Goal: Information Seeking & Learning: Learn about a topic

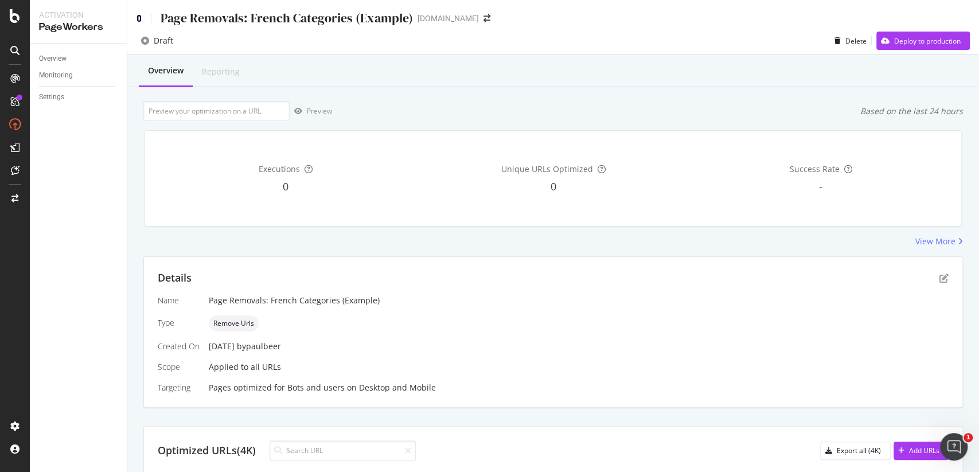
click at [141, 20] on icon at bounding box center [139, 18] width 5 height 8
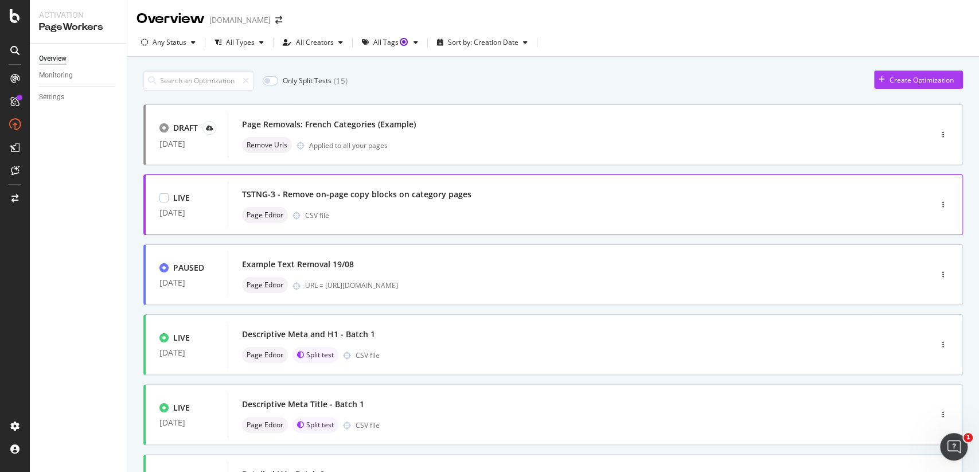
click at [404, 192] on div "TSTNG-3 - Remove on-page copy blocks on category pages" at bounding box center [356, 194] width 229 height 11
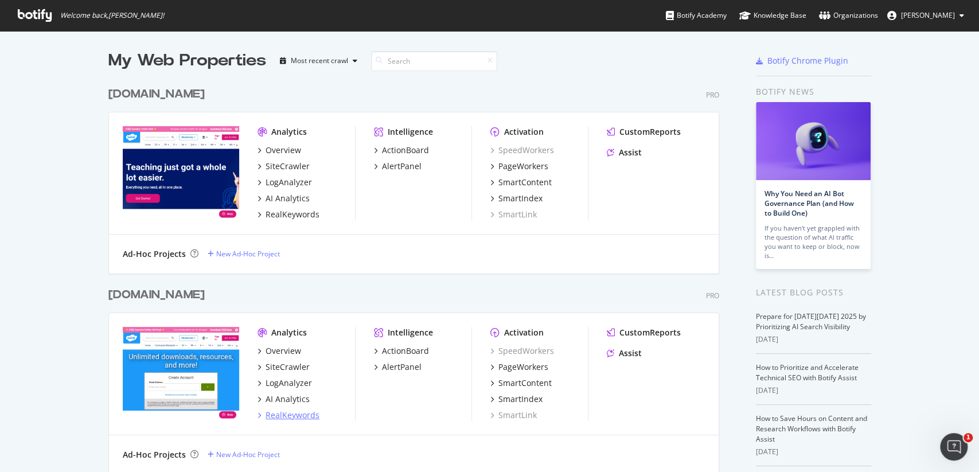
click at [298, 415] on div "RealKeywords" at bounding box center [293, 415] width 54 height 11
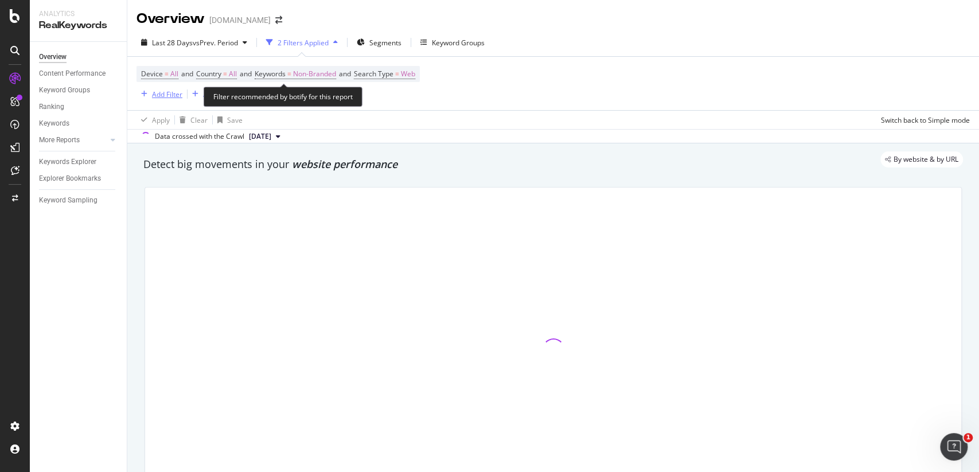
click at [157, 97] on div "Add Filter" at bounding box center [167, 94] width 30 height 10
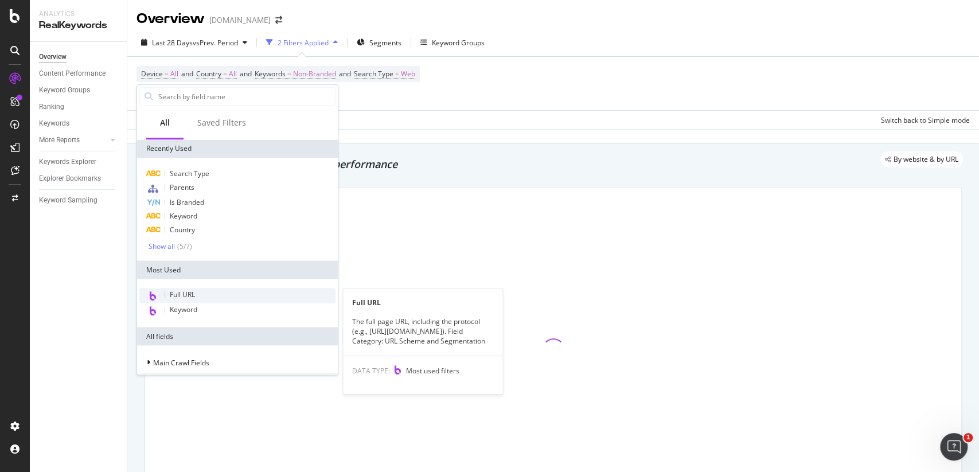
click at [185, 298] on span "Full URL" at bounding box center [182, 295] width 25 height 10
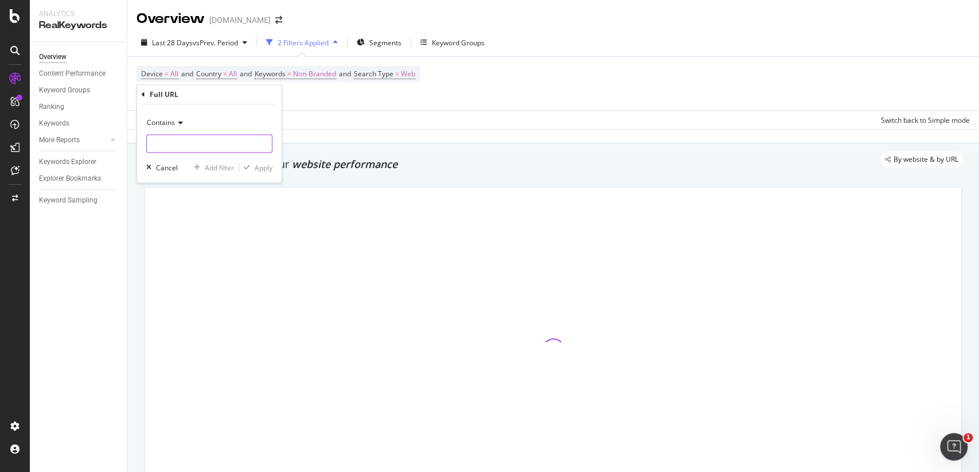
click at [189, 149] on input "text" at bounding box center [209, 143] width 125 height 18
paste input "[URL][DOMAIN_NAME]"
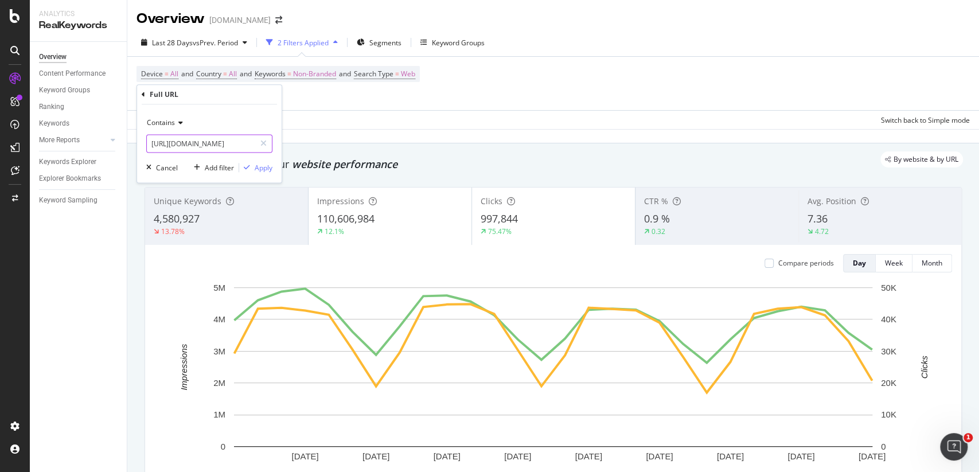
click at [229, 145] on input "[URL][DOMAIN_NAME]" at bounding box center [201, 143] width 108 height 18
type input "resources/6th-8th-[GEOGRAPHIC_DATA]/seventh-grade-6th-8th-[GEOGRAPHIC_DATA]/[GE…"
click at [274, 167] on div "Contains resources/6th-8th-[GEOGRAPHIC_DATA]/seventh-grade-6th-8th-[GEOGRAPHIC_…" at bounding box center [209, 143] width 145 height 78
click at [267, 165] on div "Apply" at bounding box center [264, 168] width 18 height 10
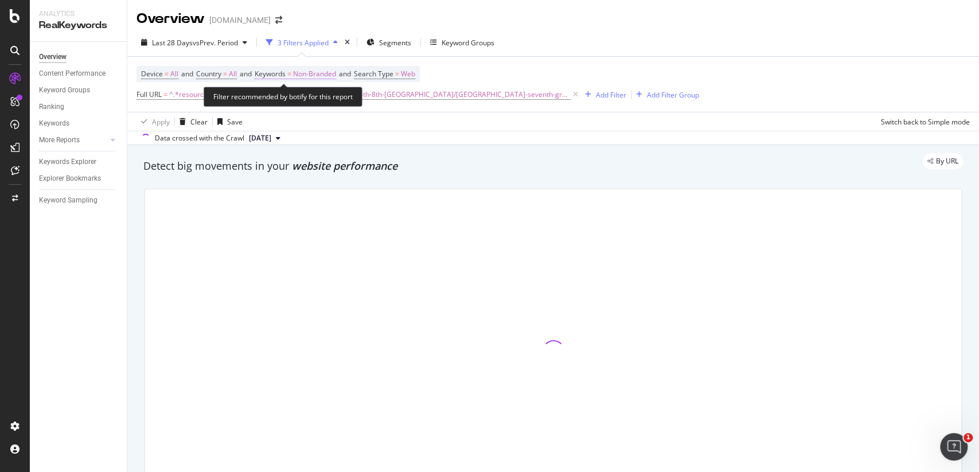
click at [314, 74] on span "Non-Branded" at bounding box center [314, 74] width 43 height 16
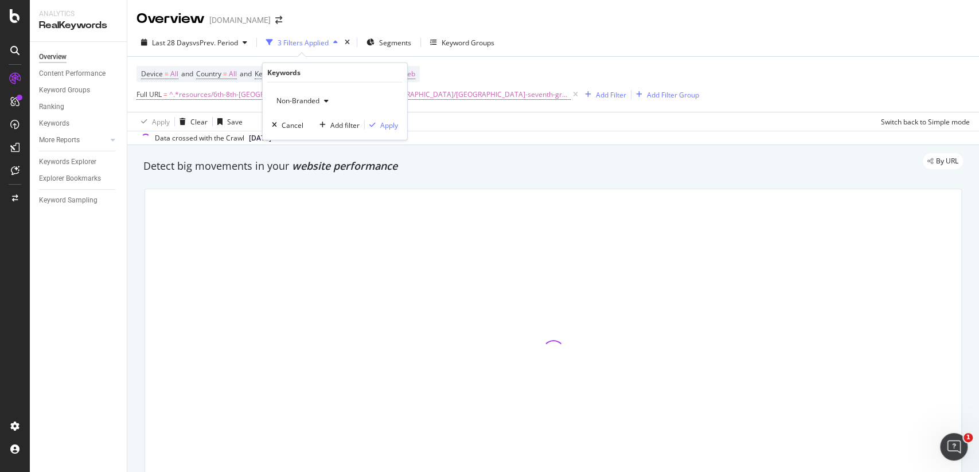
click at [316, 99] on span "Non-Branded" at bounding box center [296, 101] width 48 height 10
click at [309, 182] on div "All" at bounding box center [339, 189] width 135 height 17
click at [387, 123] on div "Apply" at bounding box center [389, 125] width 18 height 10
click at [365, 94] on span "^.*resources/6th-8th-[GEOGRAPHIC_DATA]/seventh-grade-6th-8th-[GEOGRAPHIC_DATA]/…" at bounding box center [370, 95] width 402 height 16
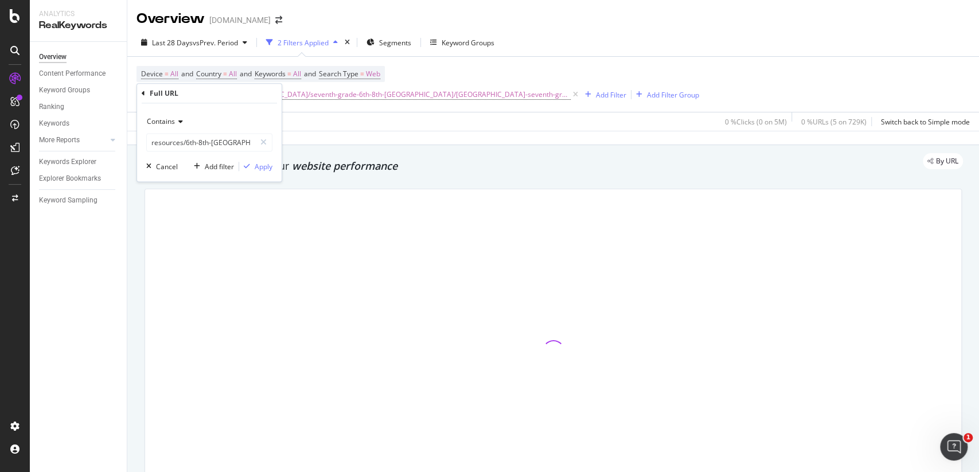
click at [380, 119] on div "Apply Clear Save 0 % Clicks ( 0 on 5M ) 0 % URLs ( 5 on 729K ) Switch back to S…" at bounding box center [553, 121] width 852 height 19
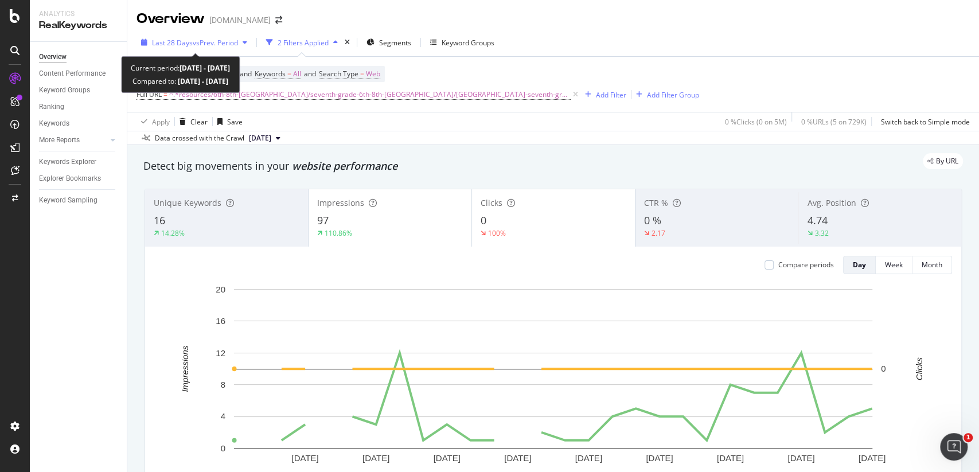
click at [223, 38] on span "vs Prev. Period" at bounding box center [215, 43] width 45 height 10
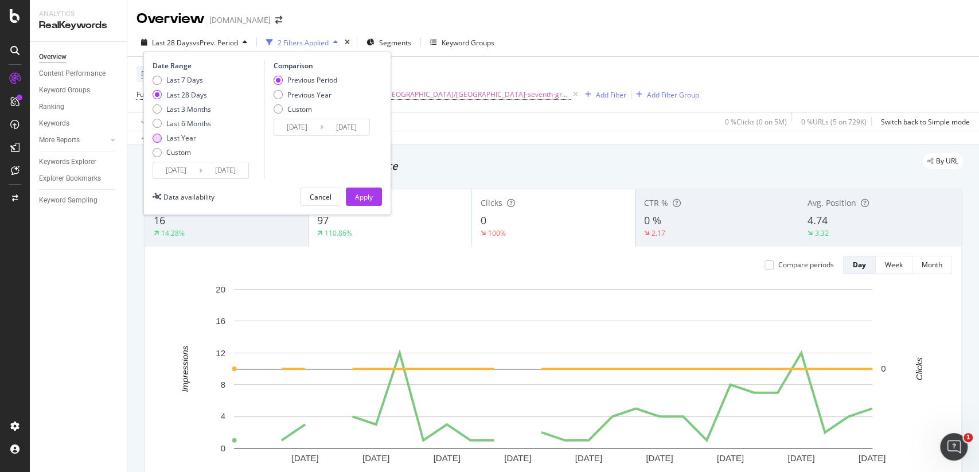
click at [190, 139] on div "Last Year" at bounding box center [181, 138] width 30 height 10
type input "[DATE]"
click at [360, 192] on div "Apply" at bounding box center [364, 197] width 18 height 10
